Goal: Transaction & Acquisition: Book appointment/travel/reservation

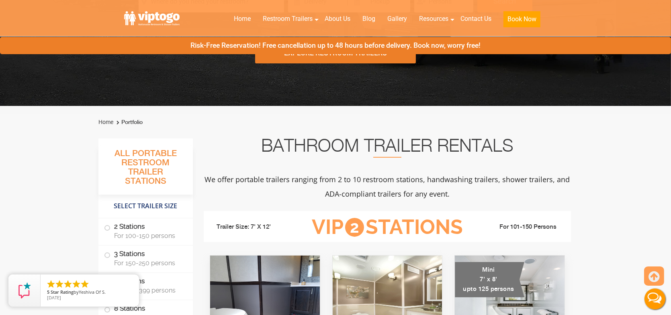
scroll to position [201, 0]
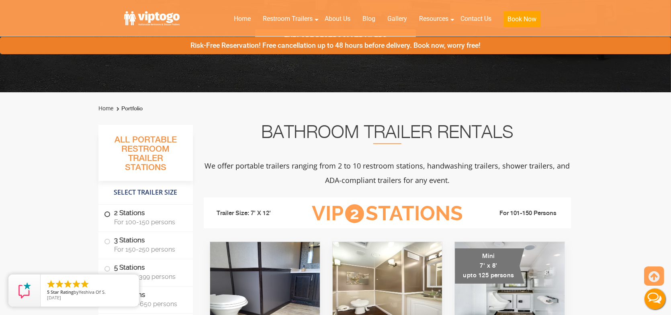
click at [136, 220] on span "For 100-150 persons" at bounding box center [148, 223] width 69 height 8
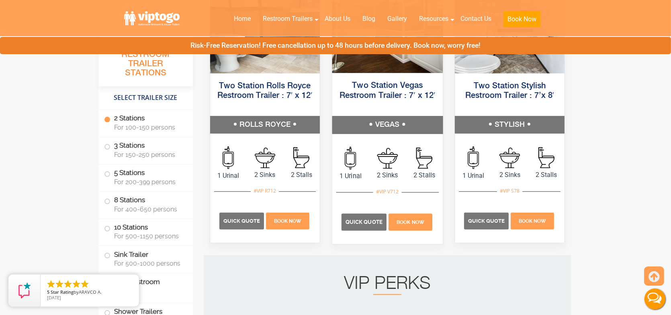
scroll to position [483, 0]
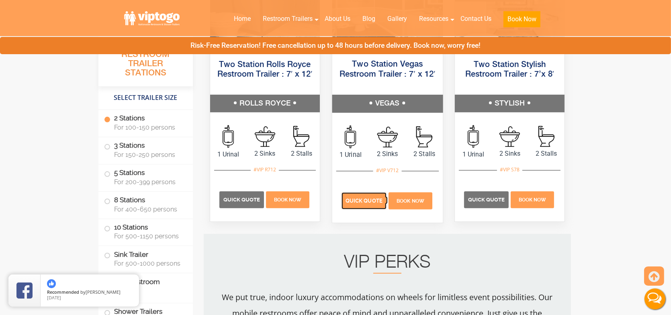
click at [352, 203] on span "Quick Quote" at bounding box center [363, 201] width 37 height 6
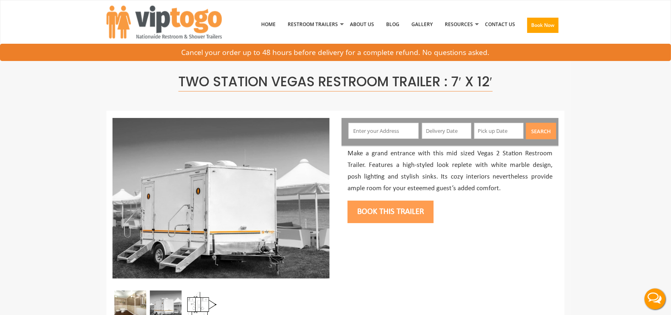
click at [365, 130] on input "text" at bounding box center [383, 131] width 71 height 16
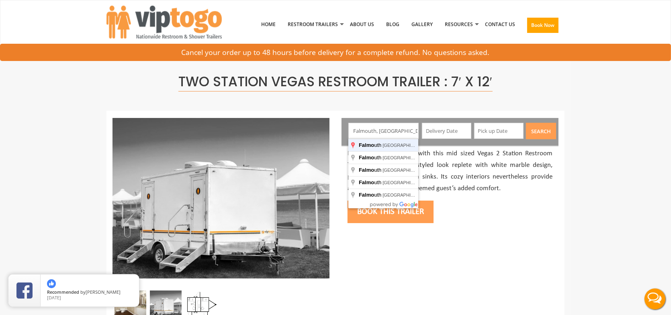
type input "Falmouth, [GEOGRAPHIC_DATA], [GEOGRAPHIC_DATA]"
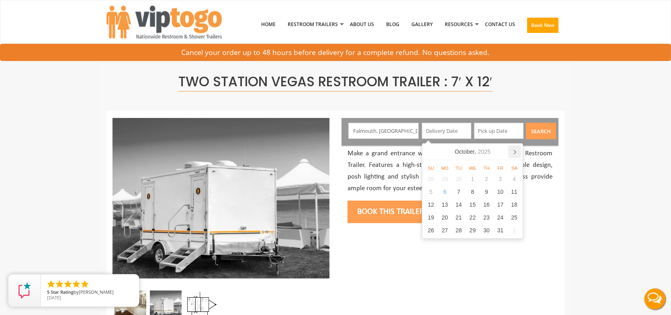
click at [514, 155] on icon at bounding box center [514, 151] width 13 height 13
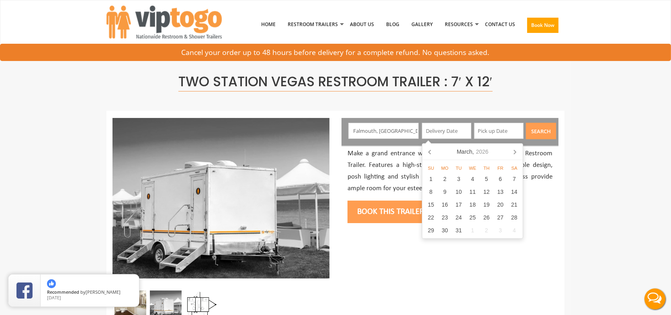
click at [514, 155] on icon at bounding box center [514, 151] width 13 height 13
click at [513, 151] on icon at bounding box center [514, 151] width 13 height 13
click at [500, 181] on div "1" at bounding box center [500, 179] width 14 height 13
type input "05/01/2026"
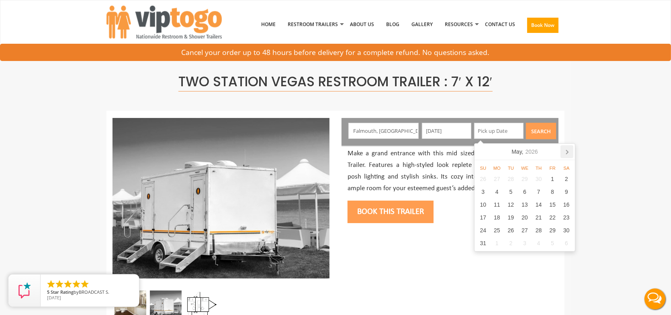
click at [568, 152] on icon at bounding box center [567, 152] width 2 height 4
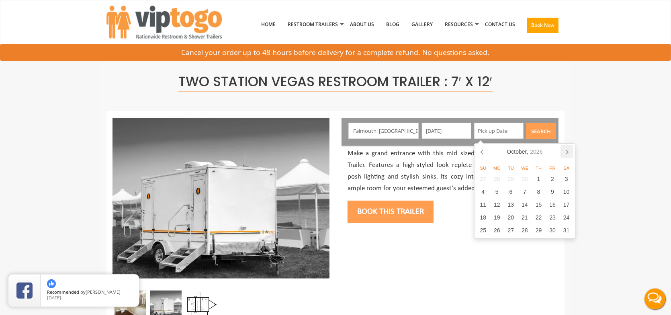
click at [566, 155] on icon at bounding box center [566, 151] width 13 height 13
click at [480, 155] on icon at bounding box center [482, 151] width 13 height 13
click at [553, 232] on div "30" at bounding box center [553, 230] width 14 height 13
type input "10/30/2026"
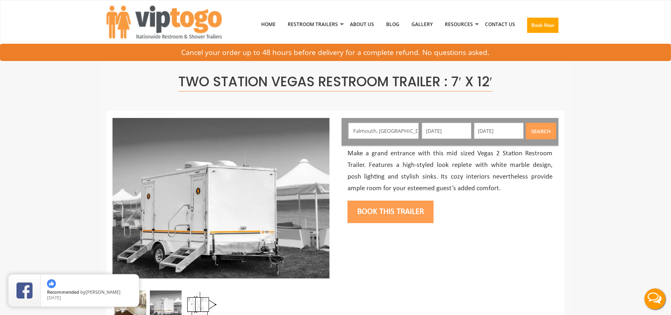
click at [537, 134] on button "Search" at bounding box center [541, 131] width 30 height 16
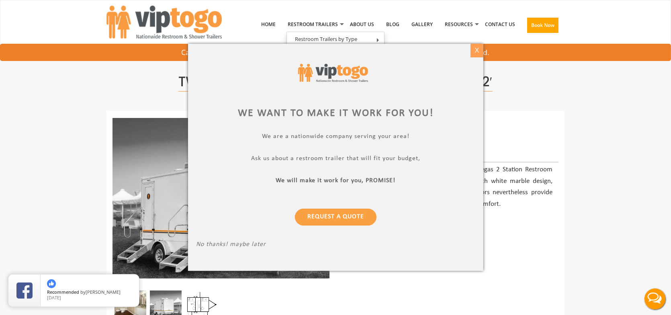
click at [476, 50] on div "X" at bounding box center [476, 51] width 12 height 14
